Goal: Information Seeking & Learning: Learn about a topic

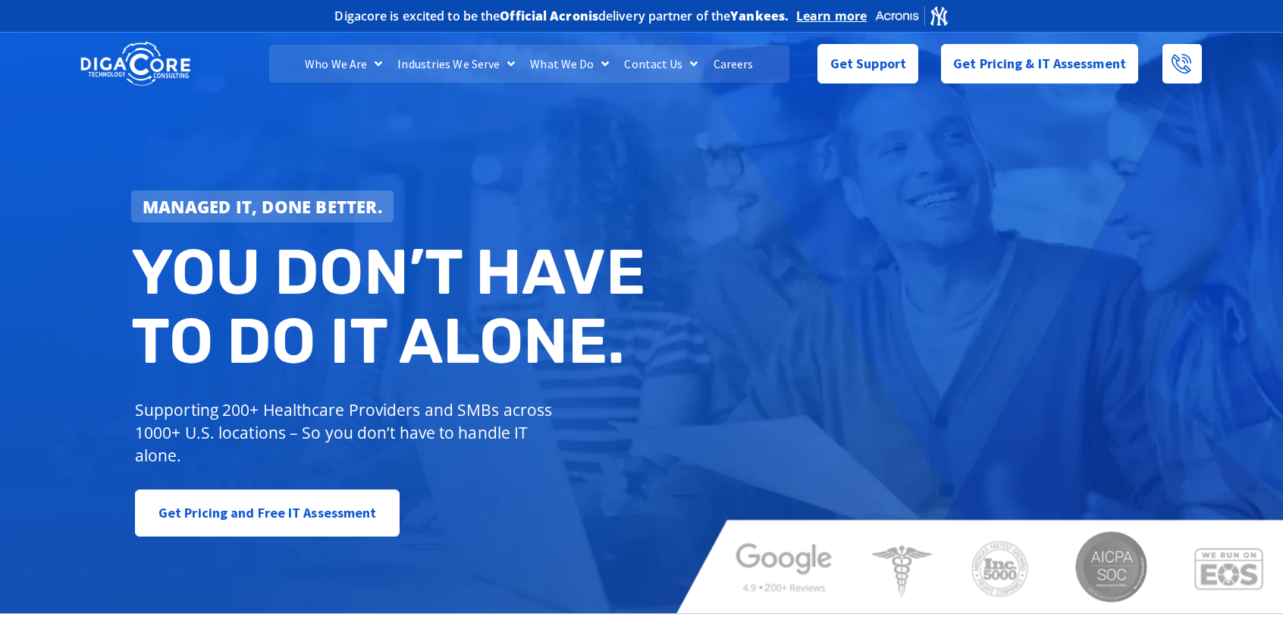
scroll to position [228, 0]
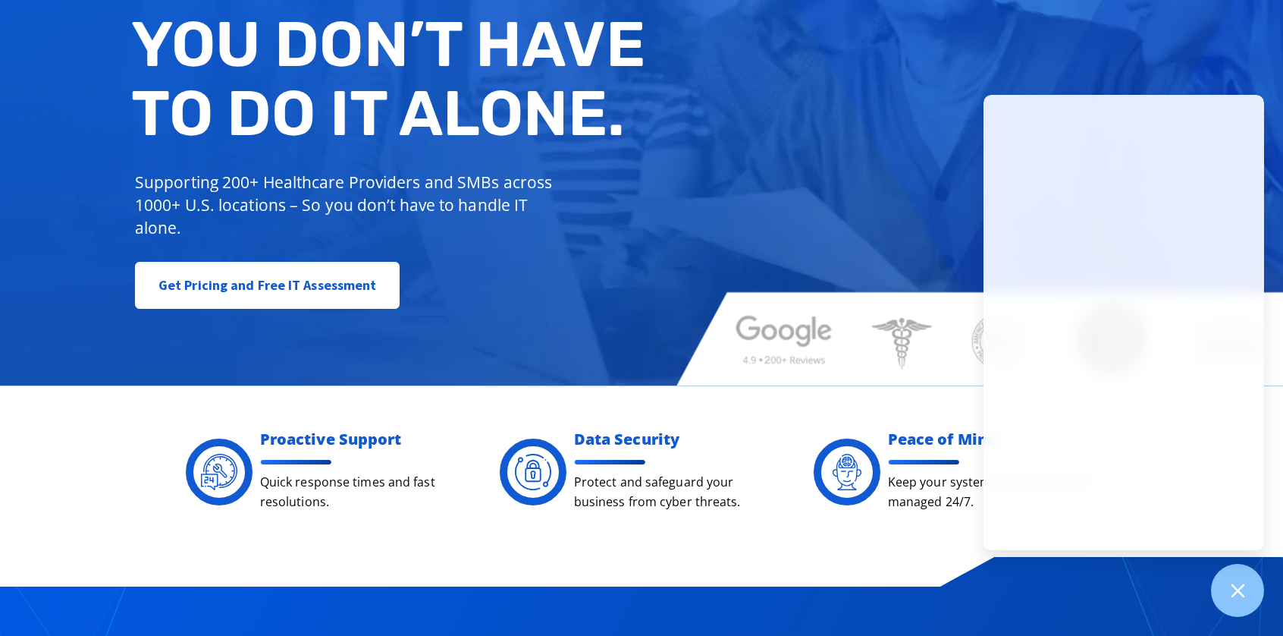
click at [885, 145] on div "Managed IT, done better. You don’t have to do IT alone. Supporting 200+ Healthc…" at bounding box center [641, 93] width 1283 height 585
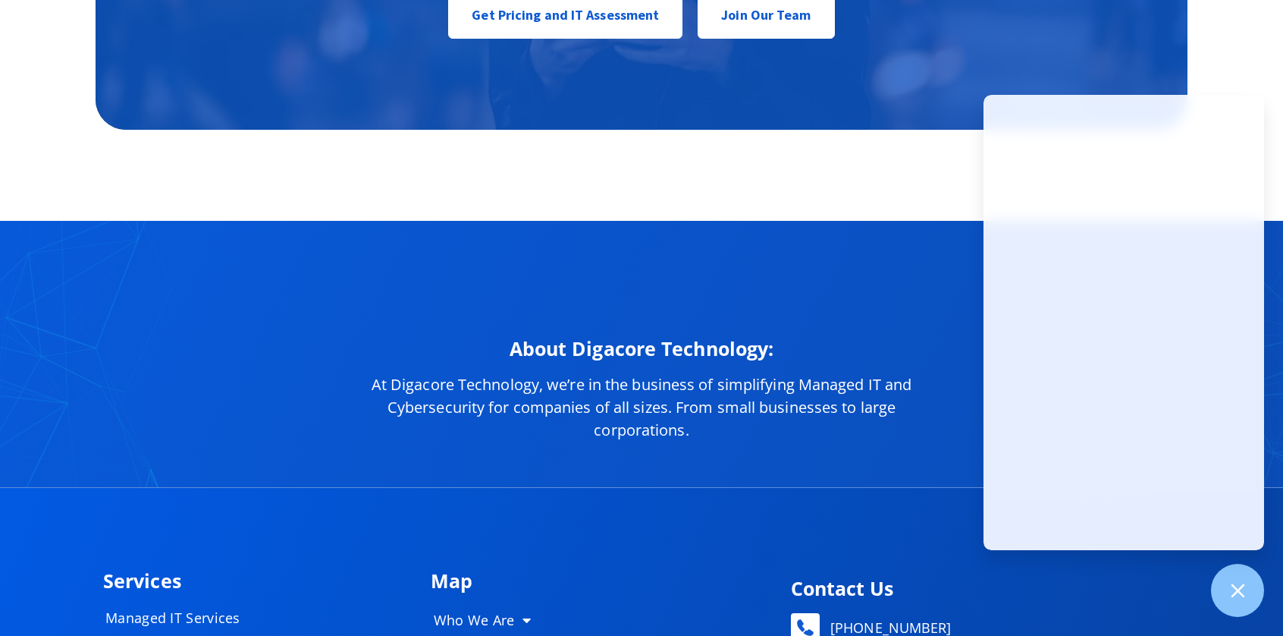
scroll to position [6990, 0]
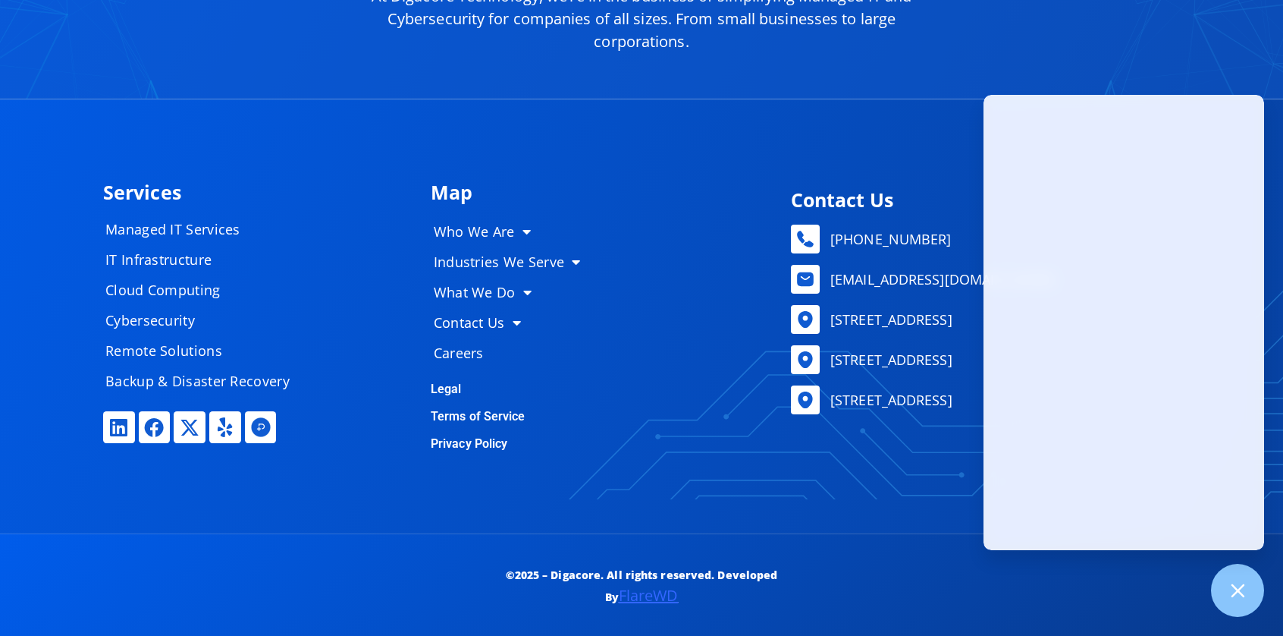
click at [589, 442] on p "Privacy Policy" at bounding box center [600, 444] width 338 height 12
click at [1242, 594] on icon at bounding box center [1238, 590] width 20 height 20
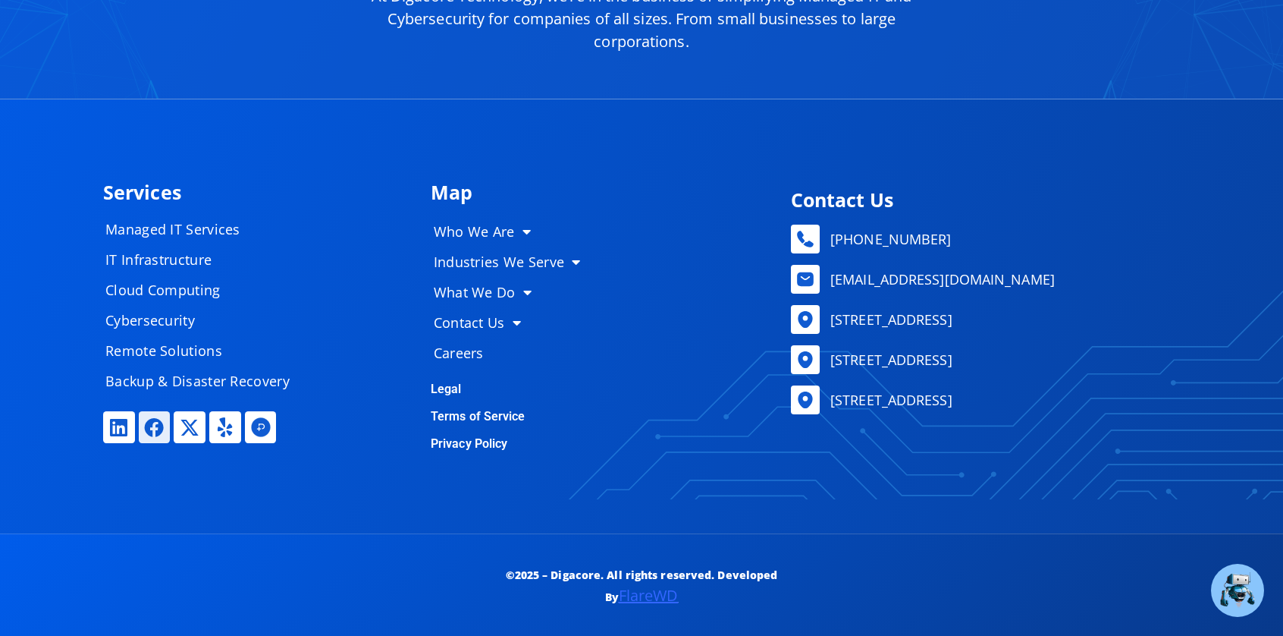
click at [149, 426] on icon at bounding box center [155, 427] width 20 height 20
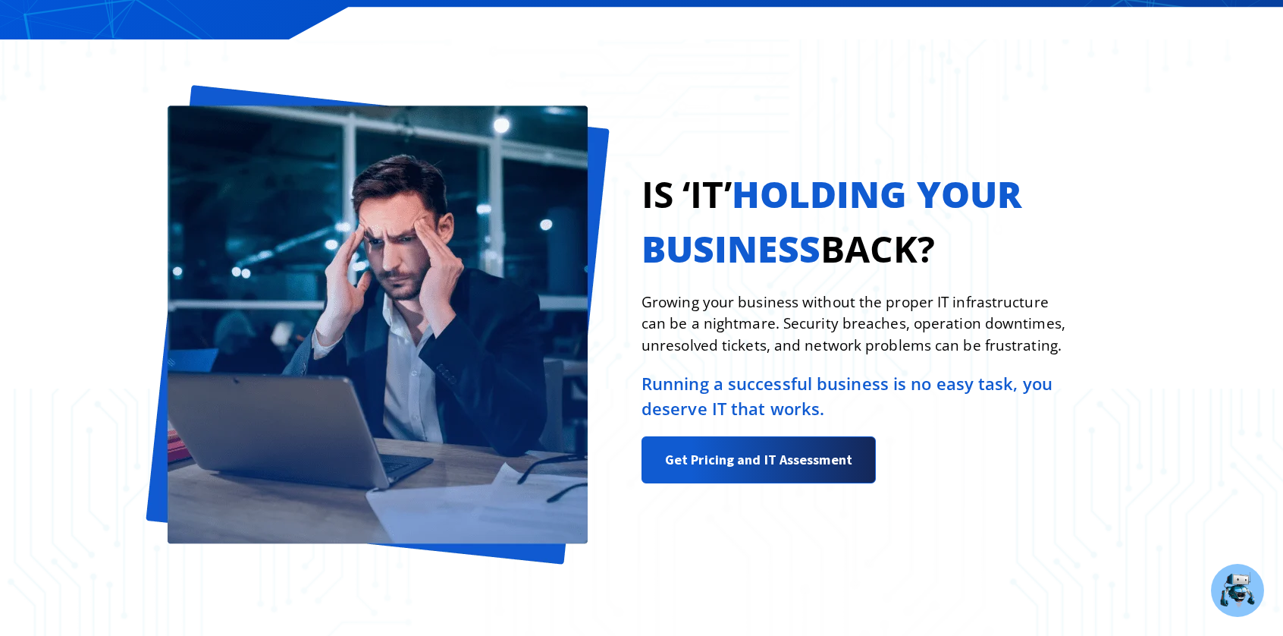
scroll to position [0, 0]
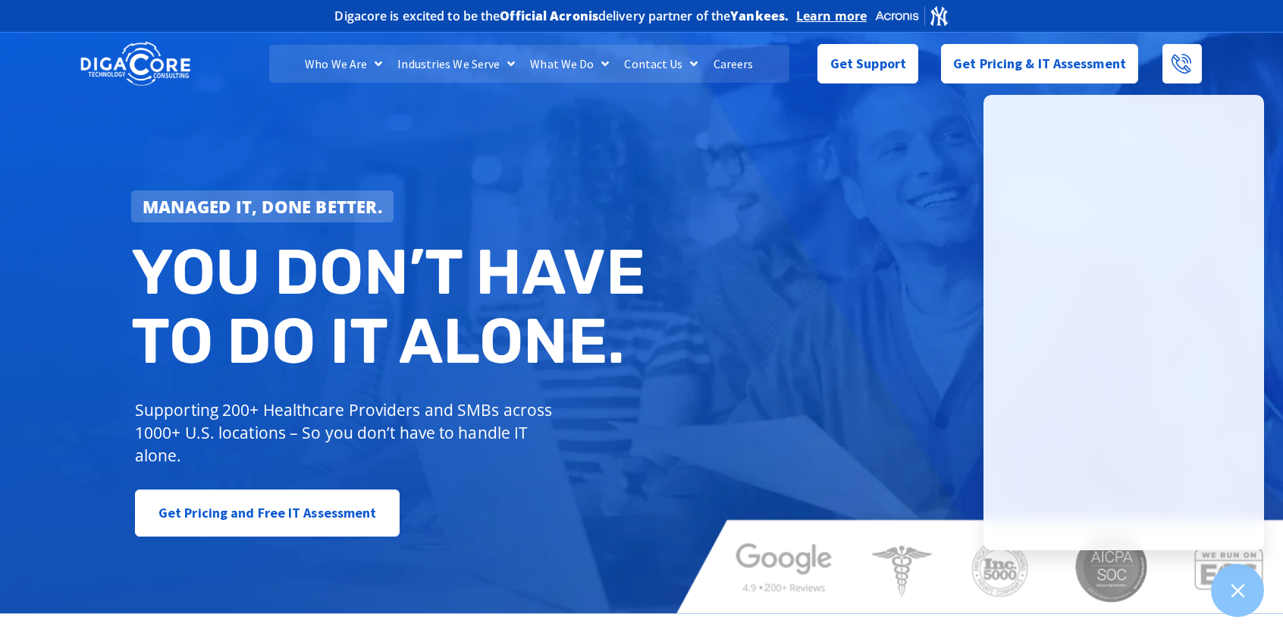
click at [837, 234] on div "Managed IT, done better. You don’t have to do IT alone. Supporting 200+ Healthc…" at bounding box center [641, 321] width 1283 height 585
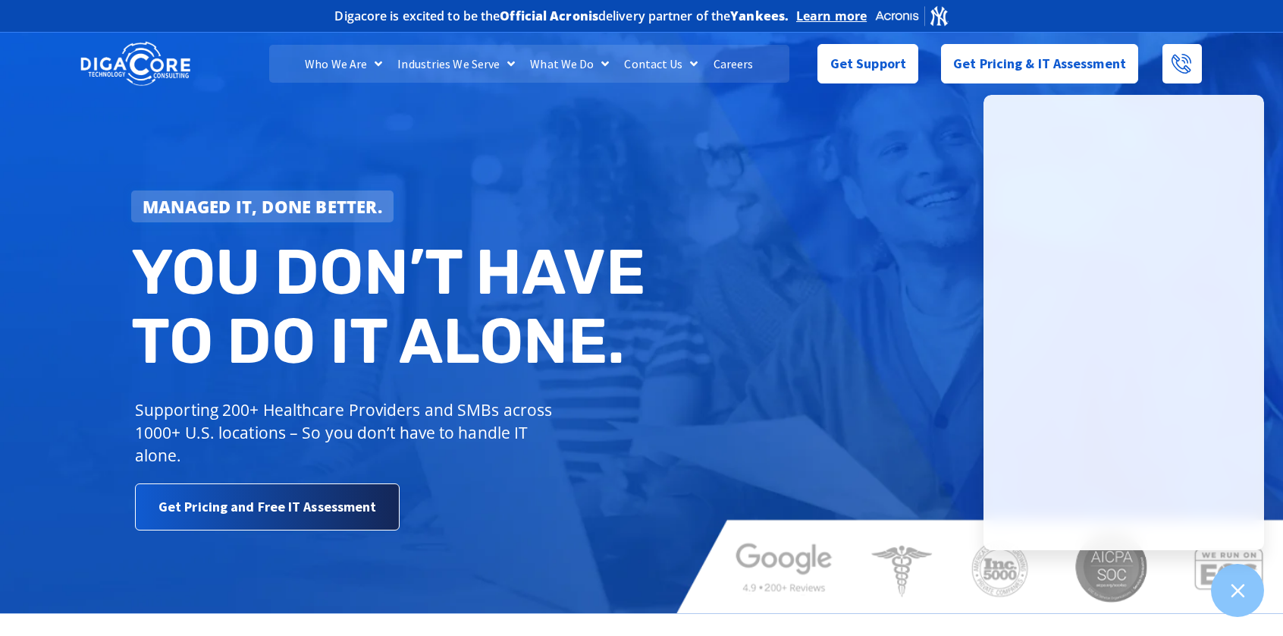
click at [233, 525] on link "Get Pricing and Free IT Assessment" at bounding box center [267, 506] width 265 height 47
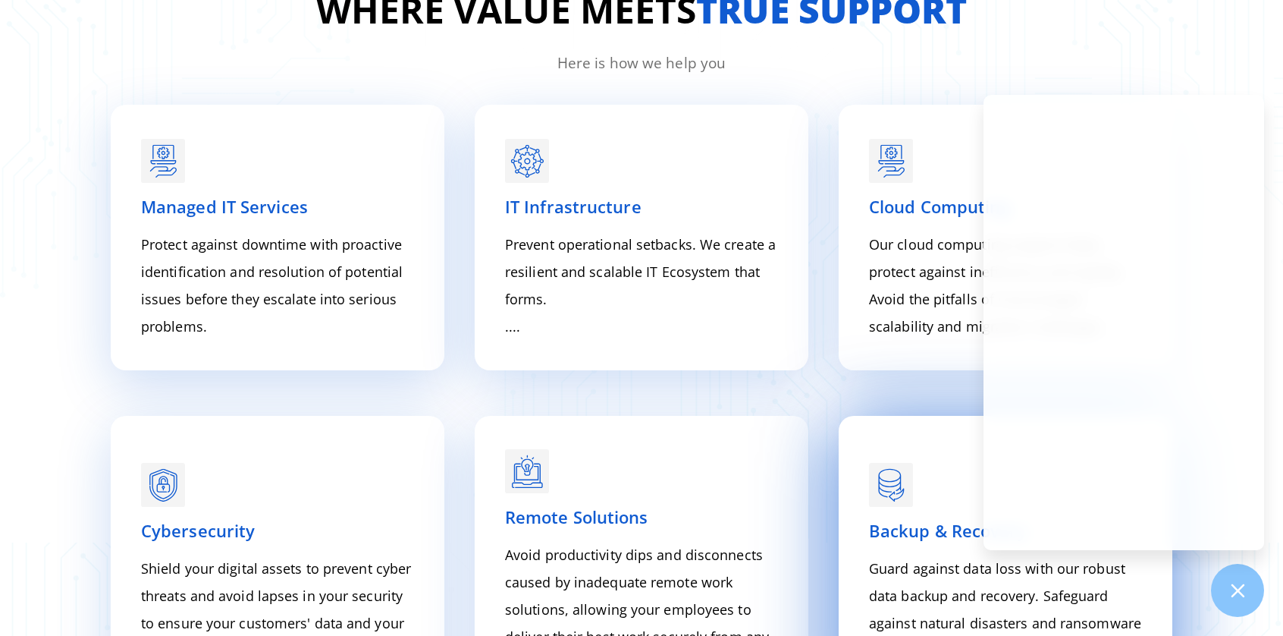
scroll to position [1681, 0]
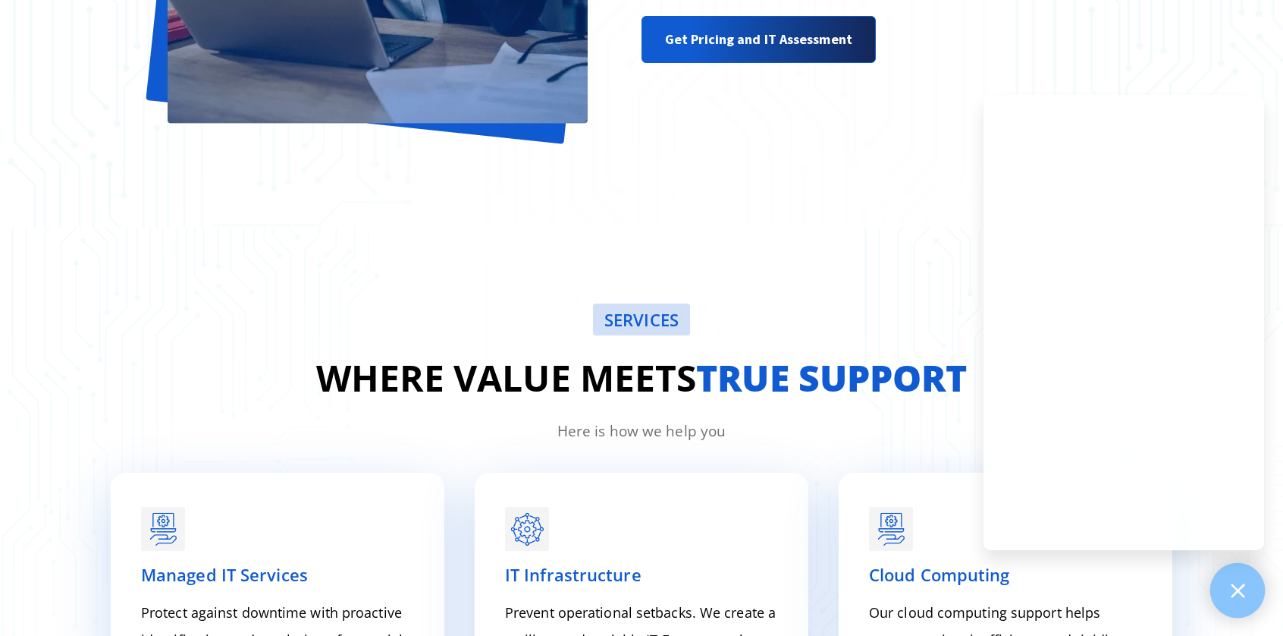
click at [1252, 582] on div at bounding box center [1238, 590] width 55 height 55
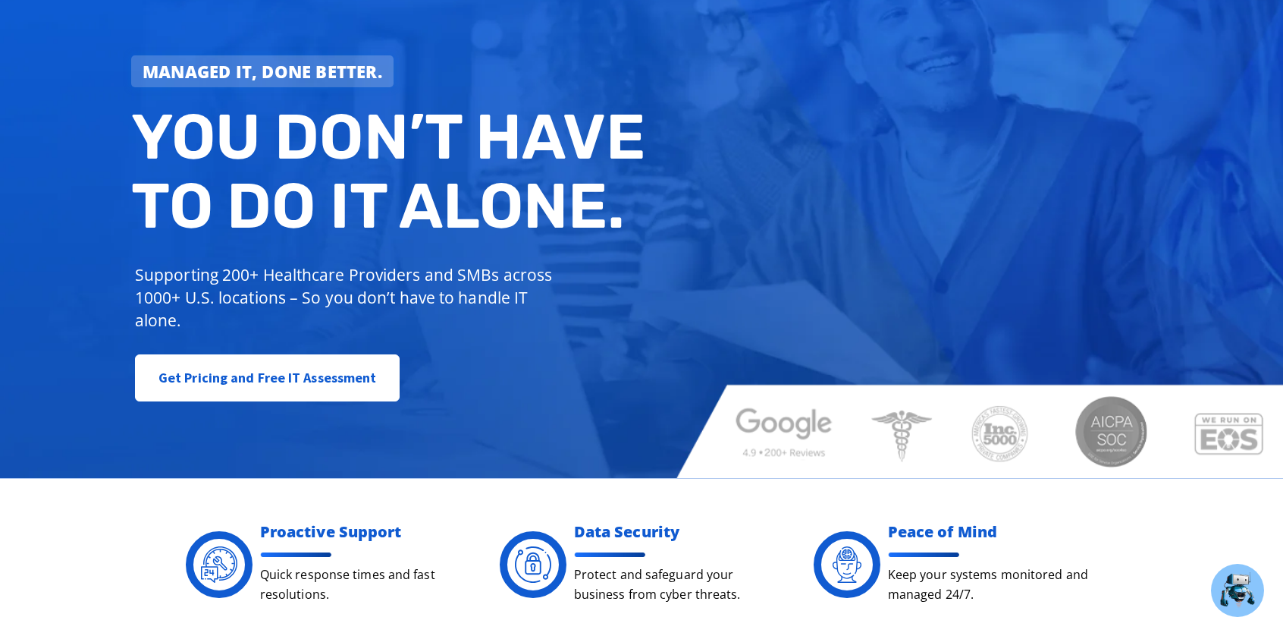
scroll to position [0, 0]
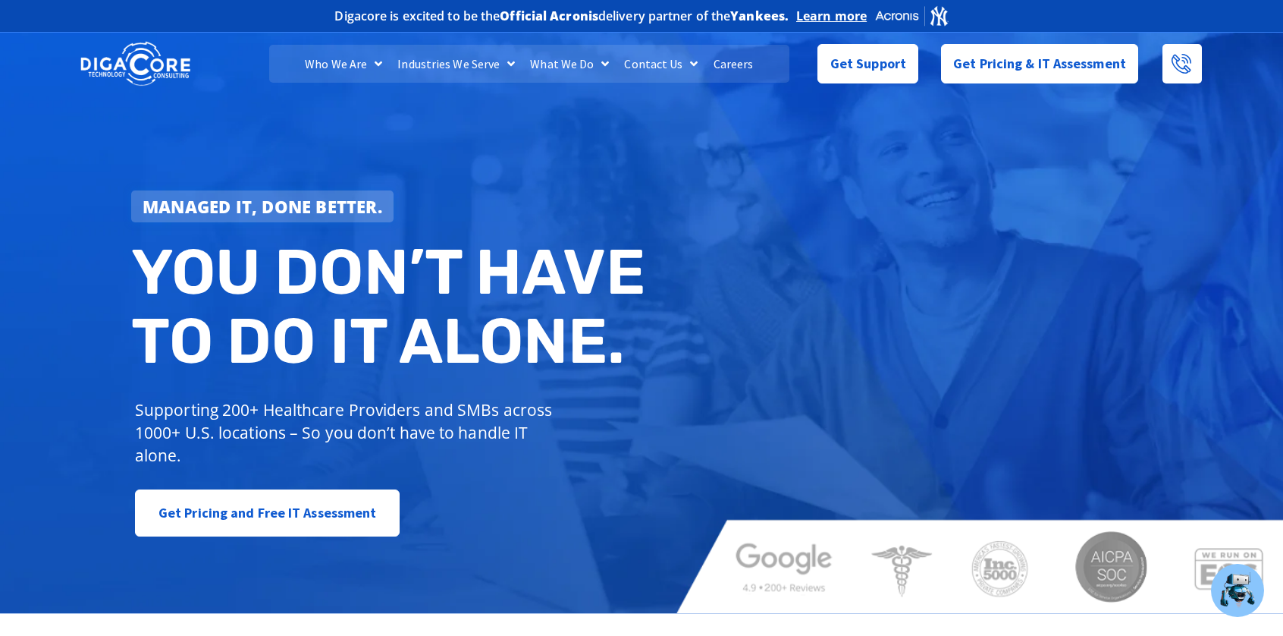
click at [140, 68] on img at bounding box center [135, 64] width 110 height 48
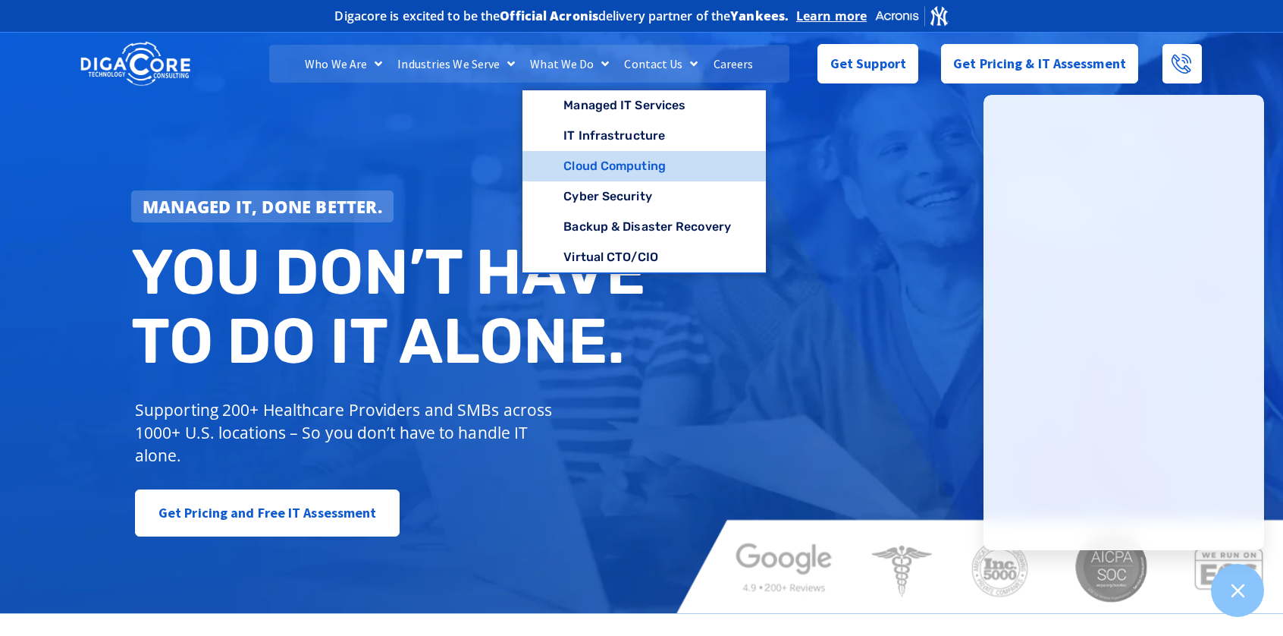
click at [587, 164] on link "Cloud Computing" at bounding box center [644, 166] width 243 height 30
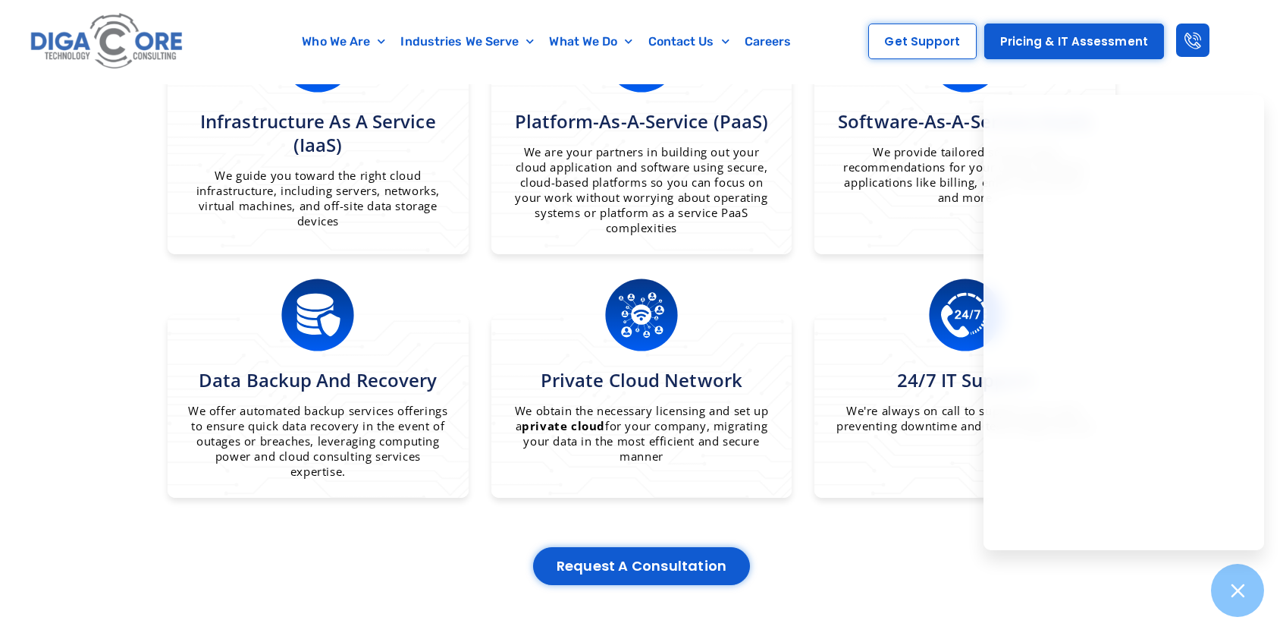
scroll to position [1214, 0]
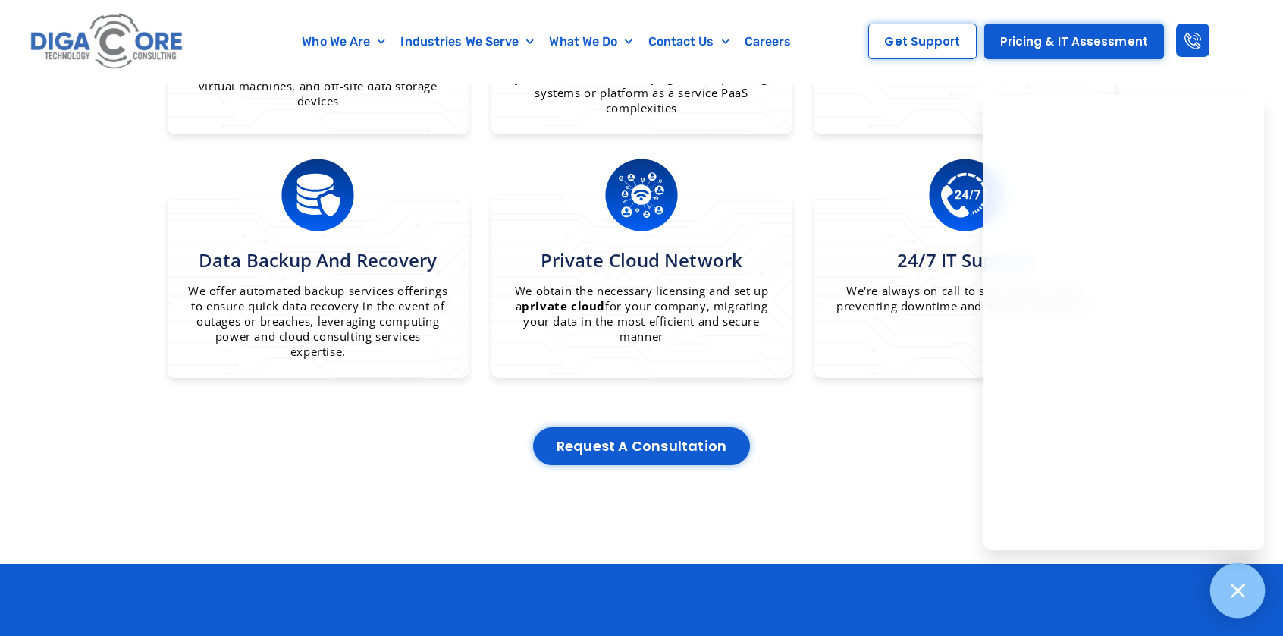
click at [1238, 589] on icon at bounding box center [1238, 590] width 14 height 14
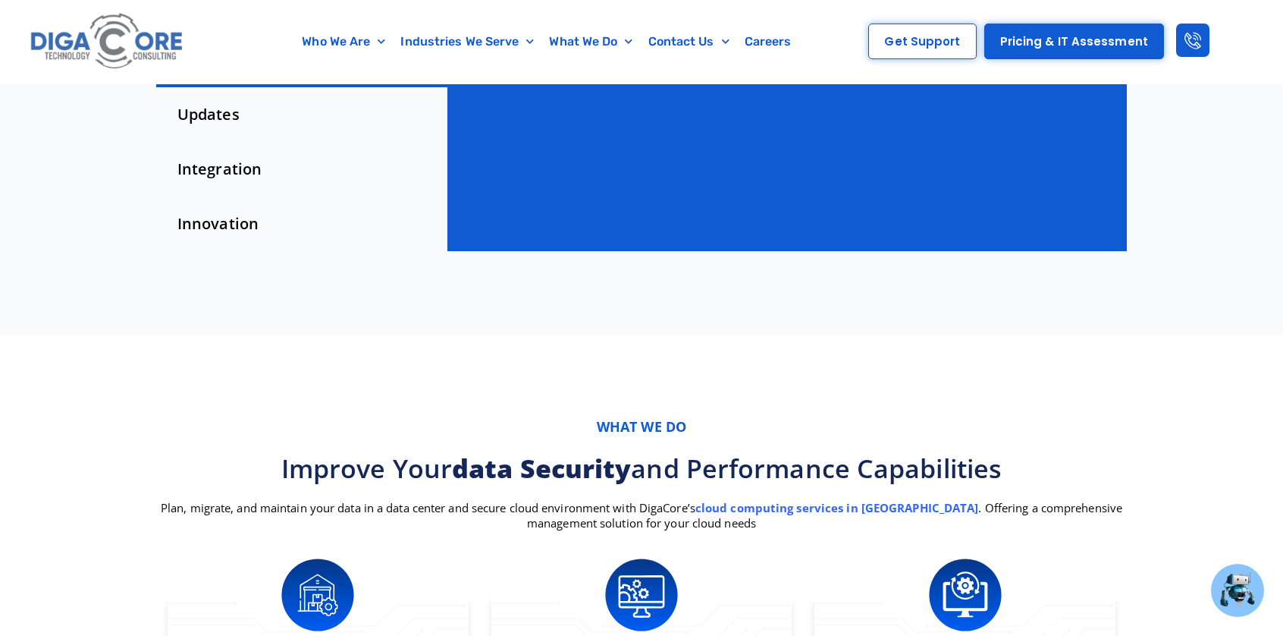
scroll to position [0, 0]
